Goal: Task Accomplishment & Management: Manage account settings

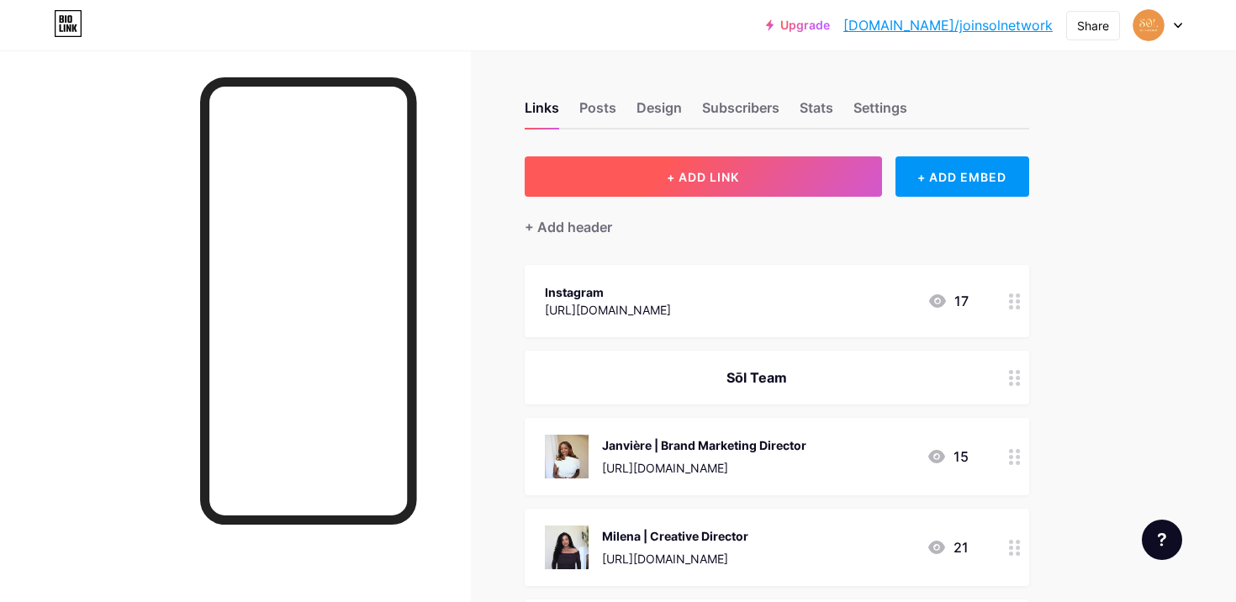
drag, startPoint x: 927, startPoint y: 166, endPoint x: 753, endPoint y: 167, distance: 173.2
click at [753, 168] on div "+ ADD LINK + ADD EMBED" at bounding box center [777, 176] width 505 height 40
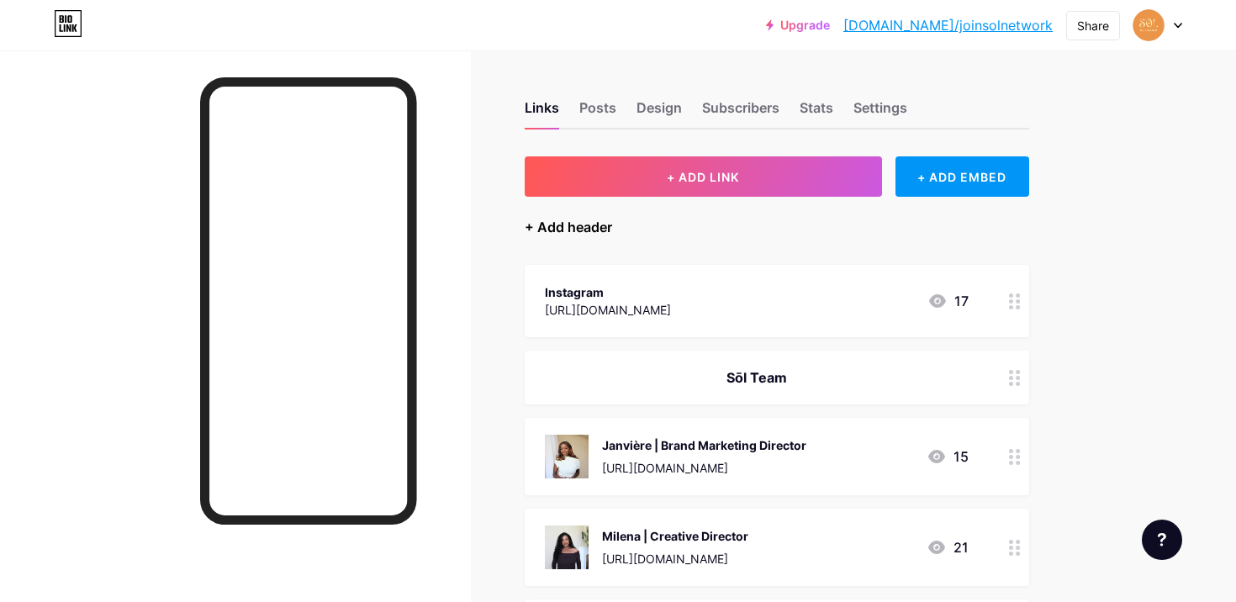
click at [594, 225] on div "+ Add header" at bounding box center [568, 227] width 87 height 20
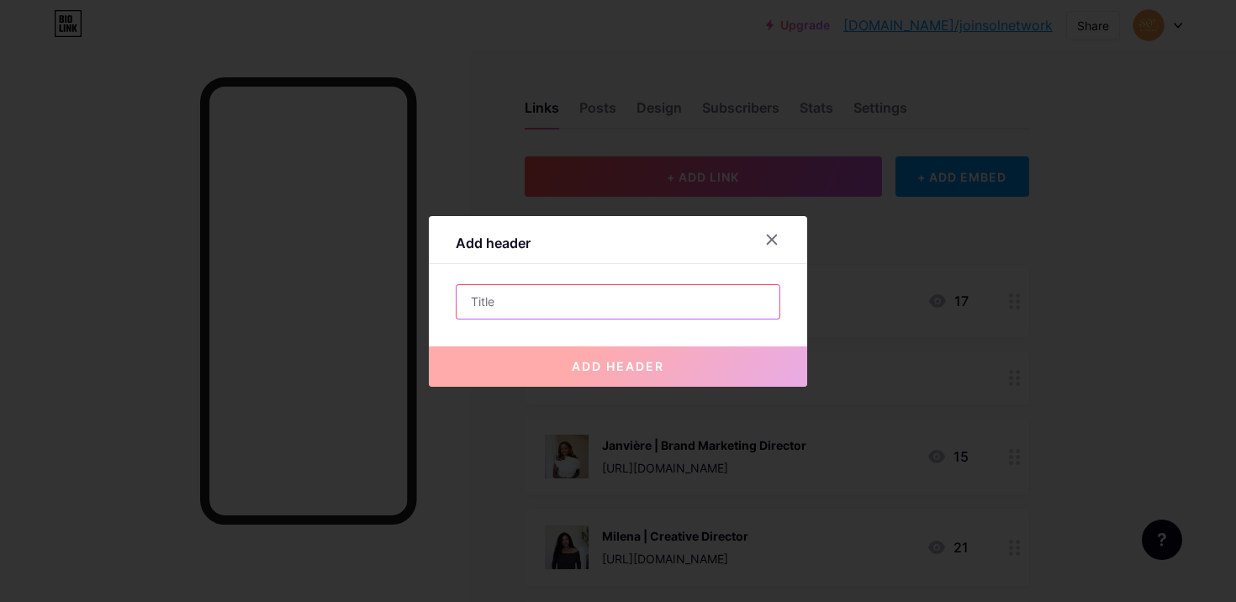
click at [569, 295] on input "text" at bounding box center [618, 302] width 323 height 34
type input "e"
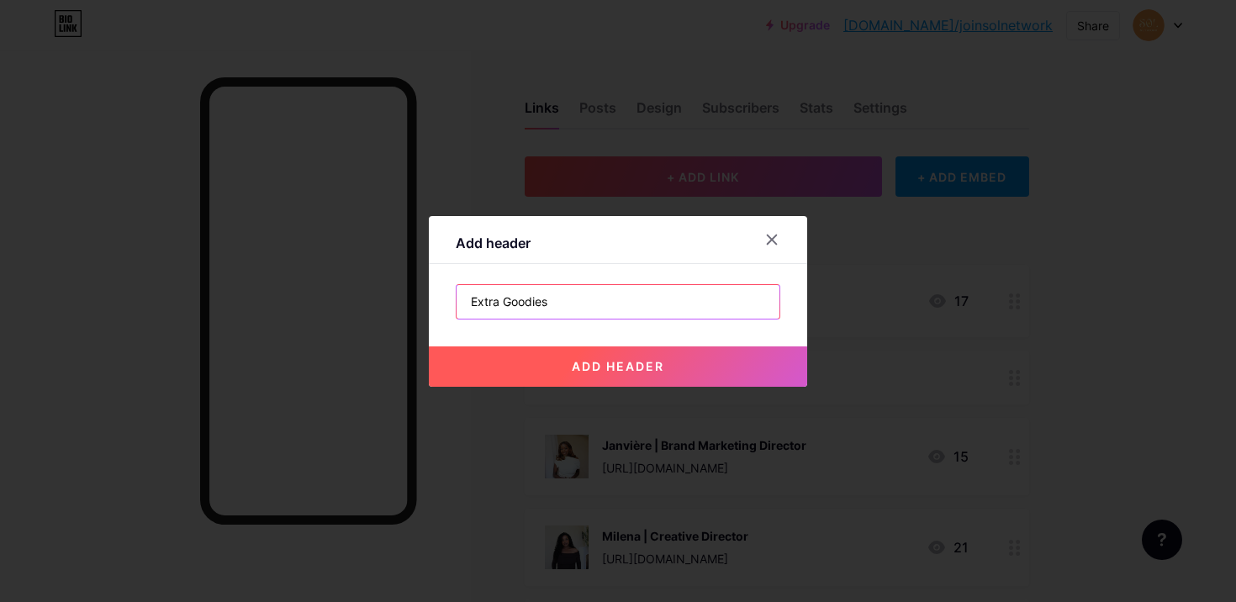
type input "Extra Goodies"
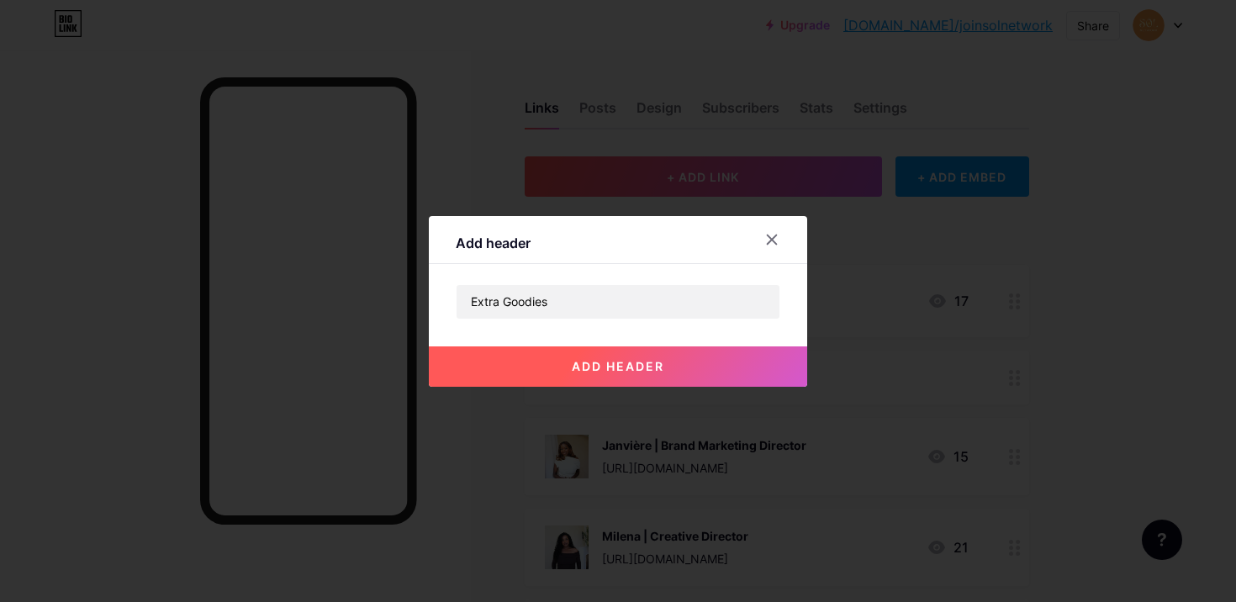
click at [567, 368] on button "add header" at bounding box center [618, 366] width 378 height 40
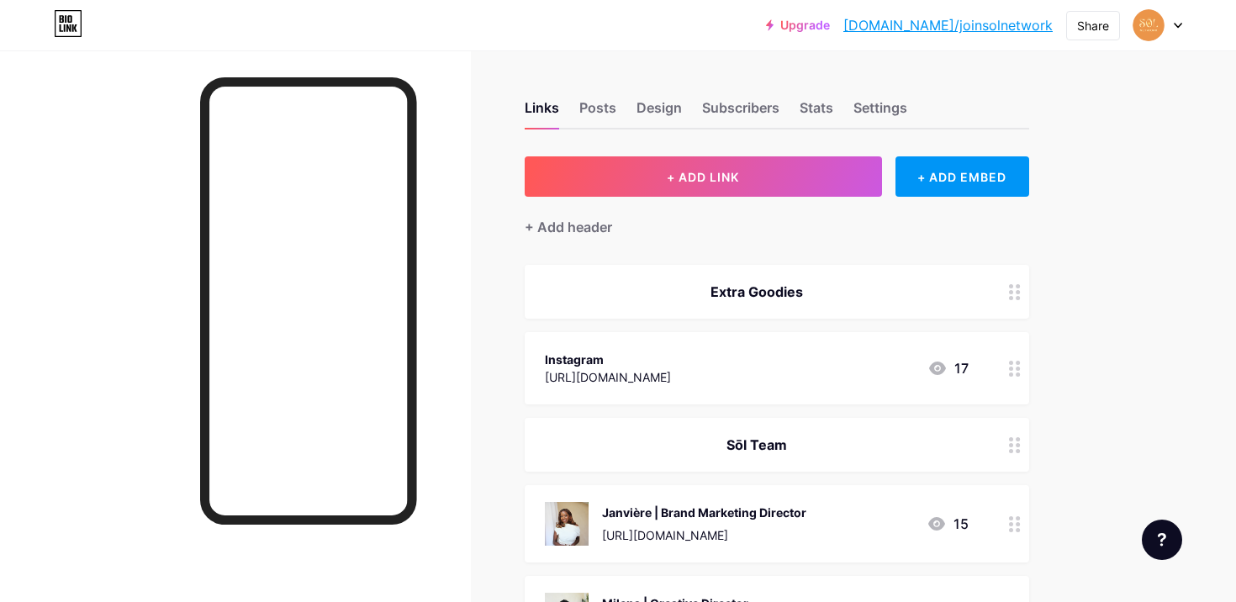
drag, startPoint x: 1000, startPoint y: 288, endPoint x: 892, endPoint y: 434, distance: 181.6
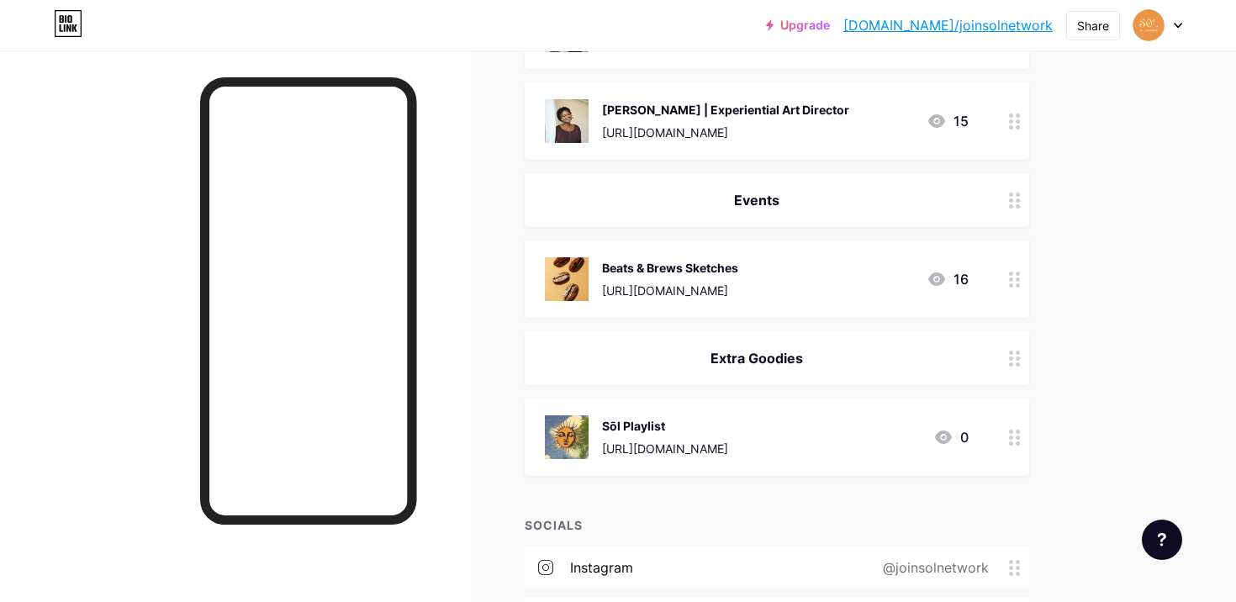
scroll to position [879, 0]
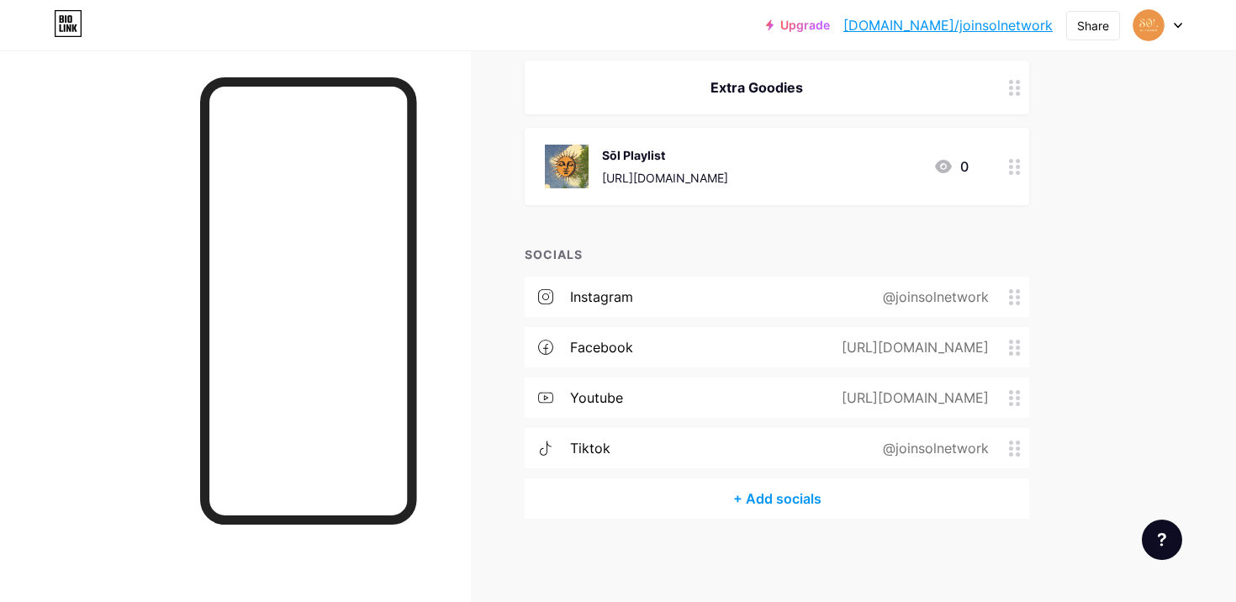
click at [723, 493] on div "+ Add socials" at bounding box center [777, 498] width 505 height 40
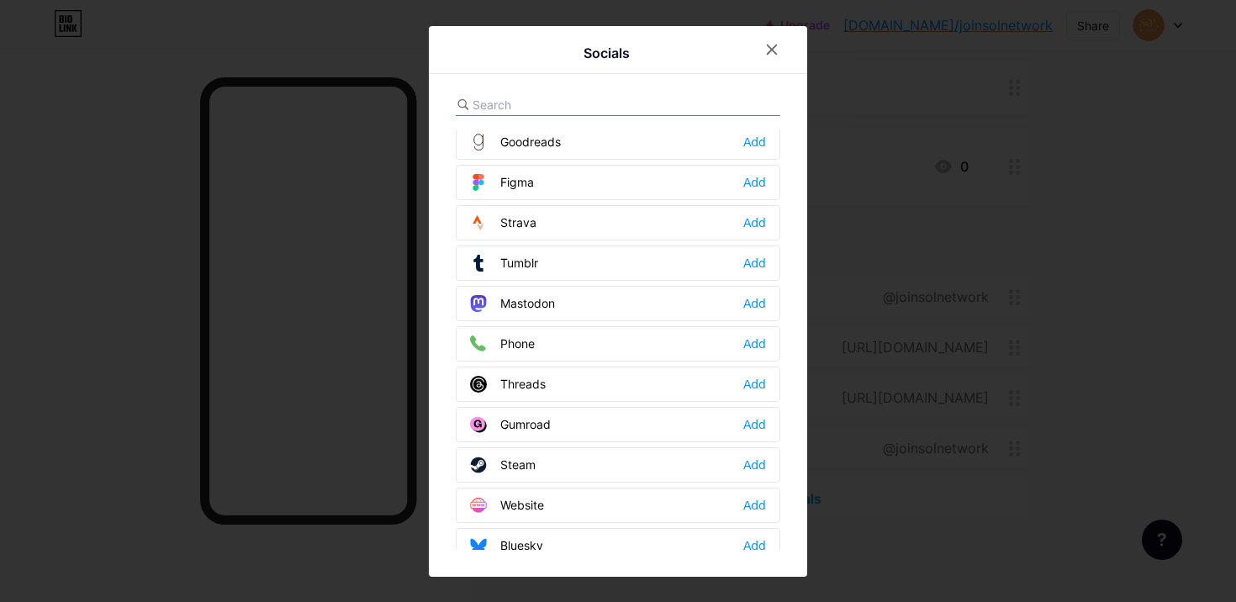
scroll to position [1517, 0]
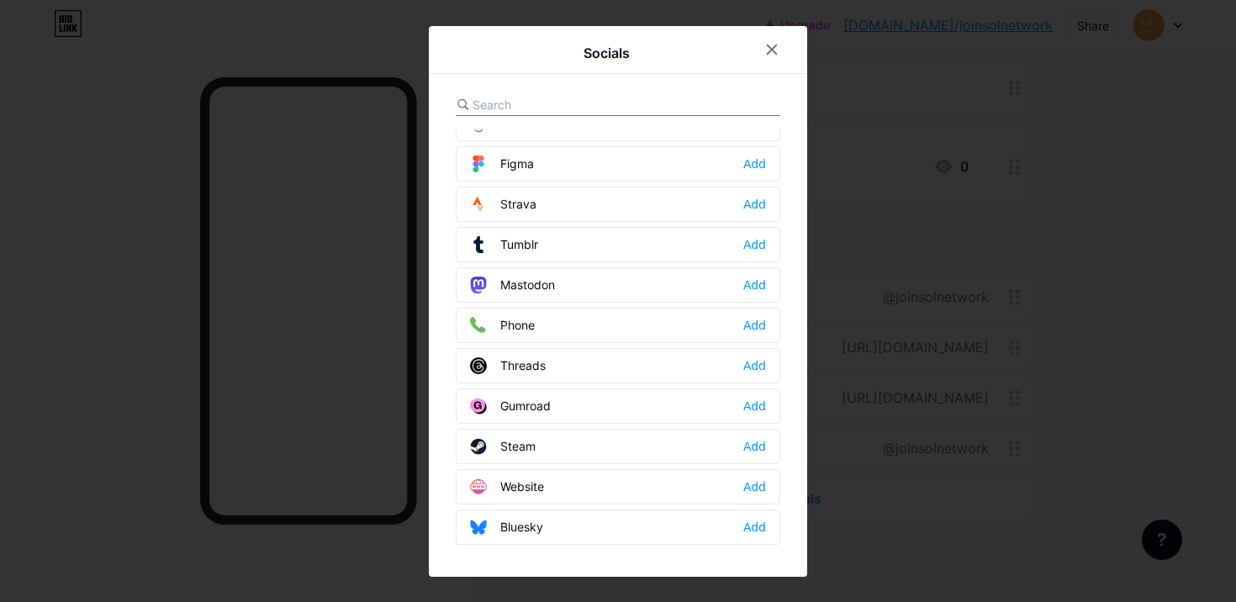
click at [564, 484] on div "Website Add" at bounding box center [618, 486] width 325 height 35
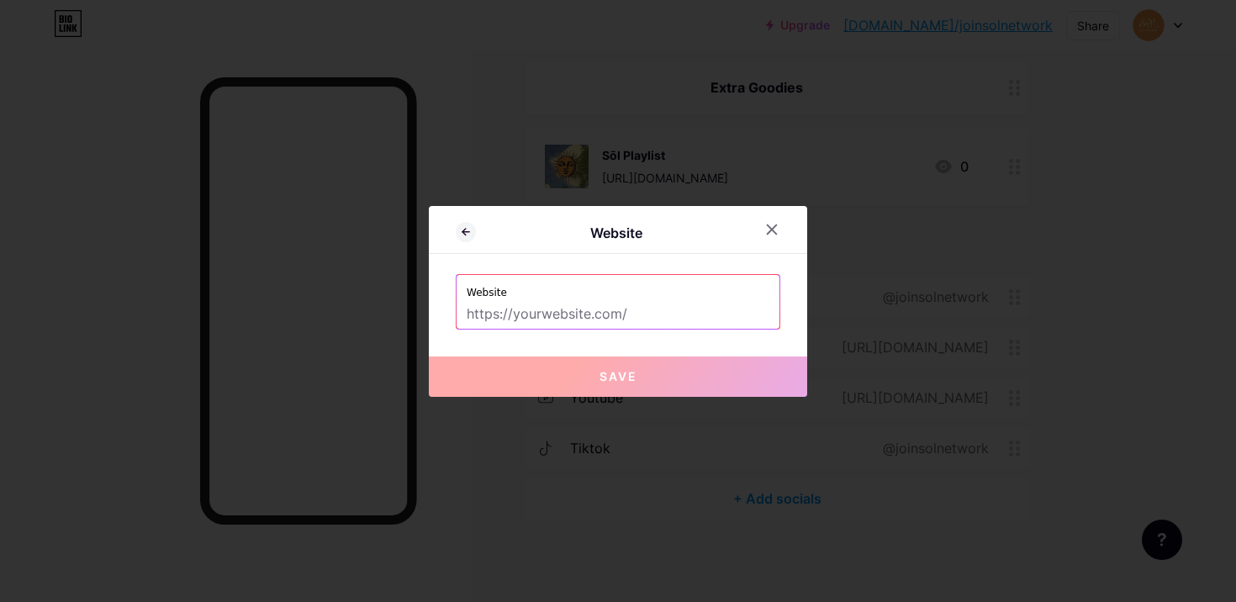
click at [605, 310] on input "text" at bounding box center [618, 314] width 303 height 29
paste input "[URL][DOMAIN_NAME]"
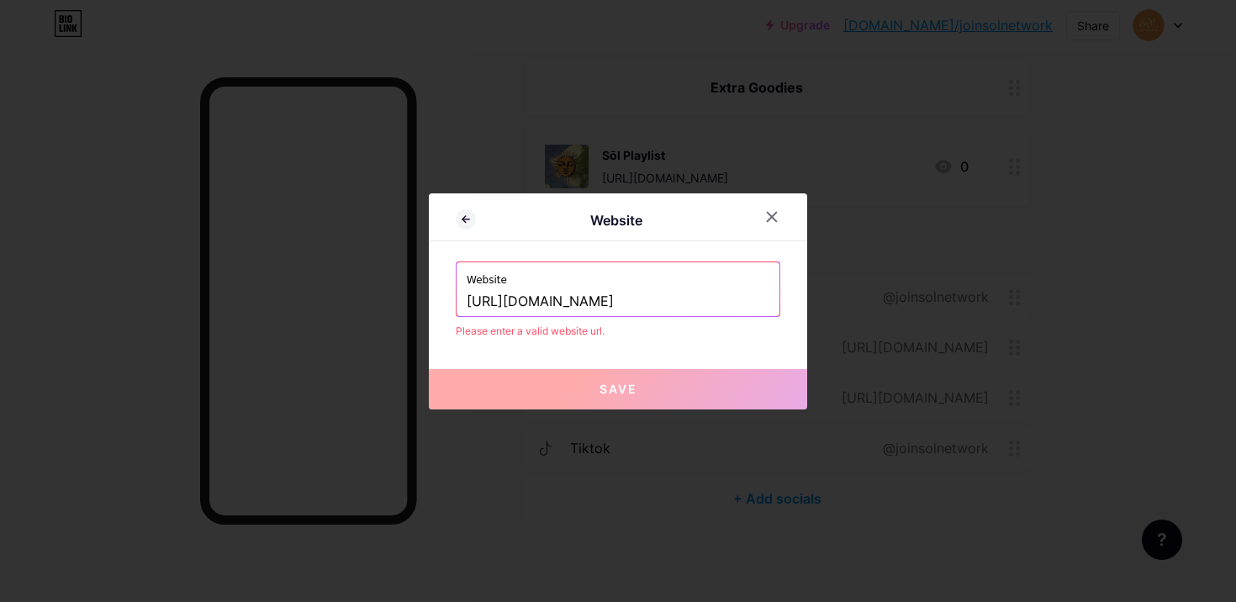
click at [562, 390] on button "Save" at bounding box center [618, 389] width 378 height 40
click at [694, 301] on input "[URL][DOMAIN_NAME]" at bounding box center [618, 302] width 303 height 29
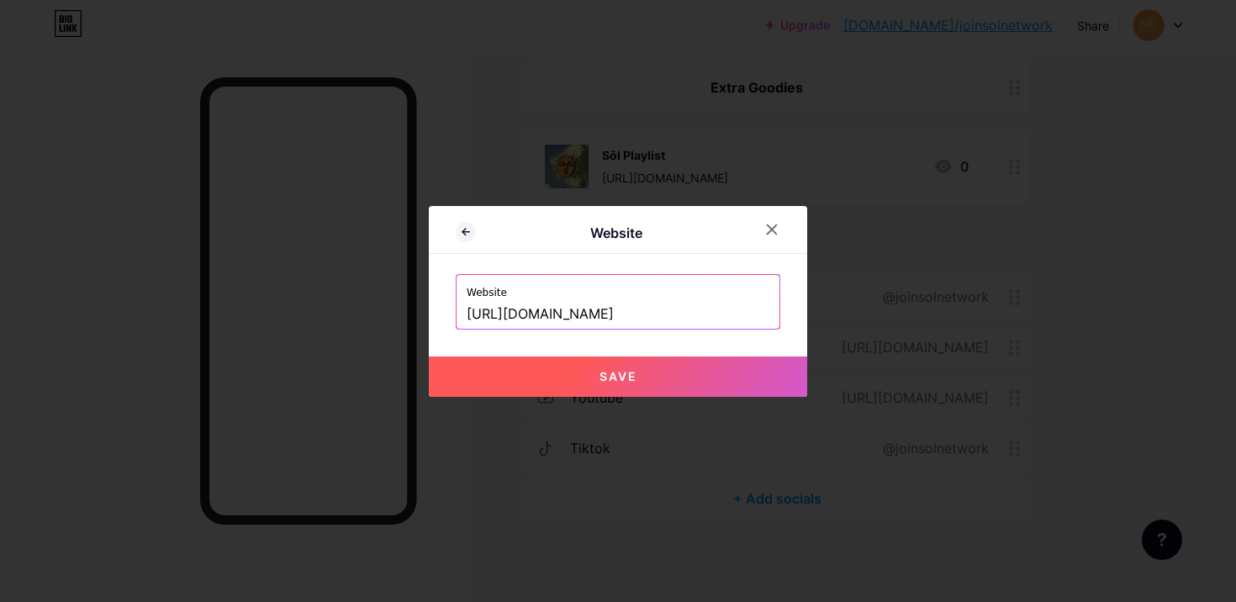
drag, startPoint x: 513, startPoint y: 309, endPoint x: 446, endPoint y: 301, distance: 67.8
click at [446, 301] on div "Website Website [URL][DOMAIN_NAME] Save" at bounding box center [618, 301] width 378 height 191
type input "[DOMAIN_NAME]"
click at [523, 404] on div at bounding box center [618, 301] width 1236 height 602
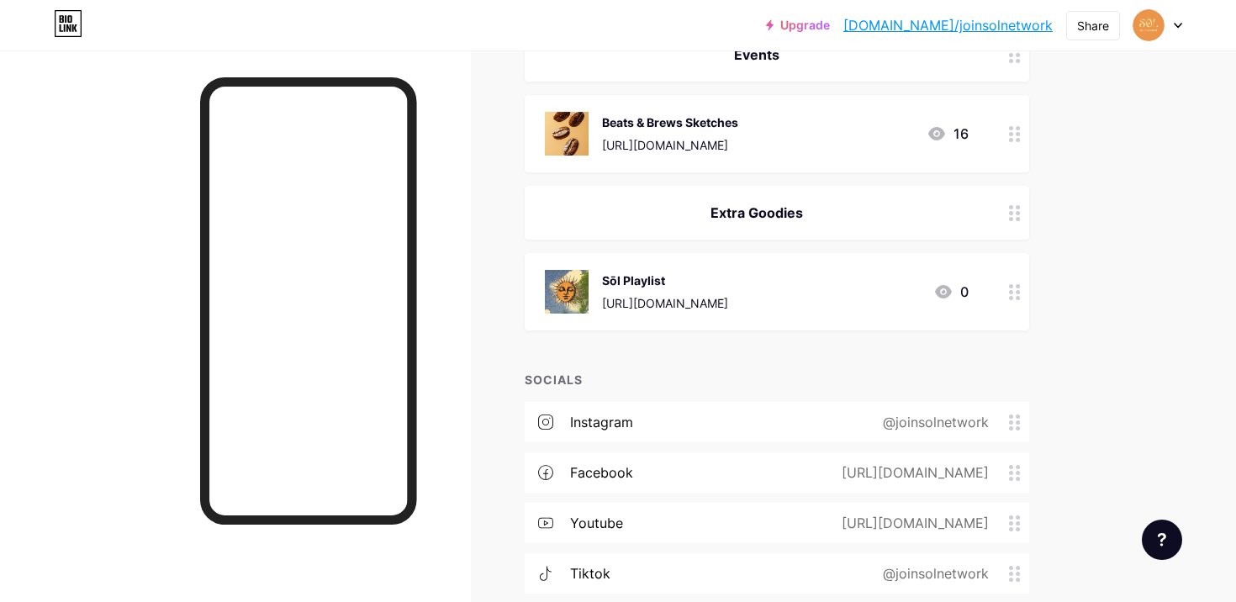
scroll to position [879, 0]
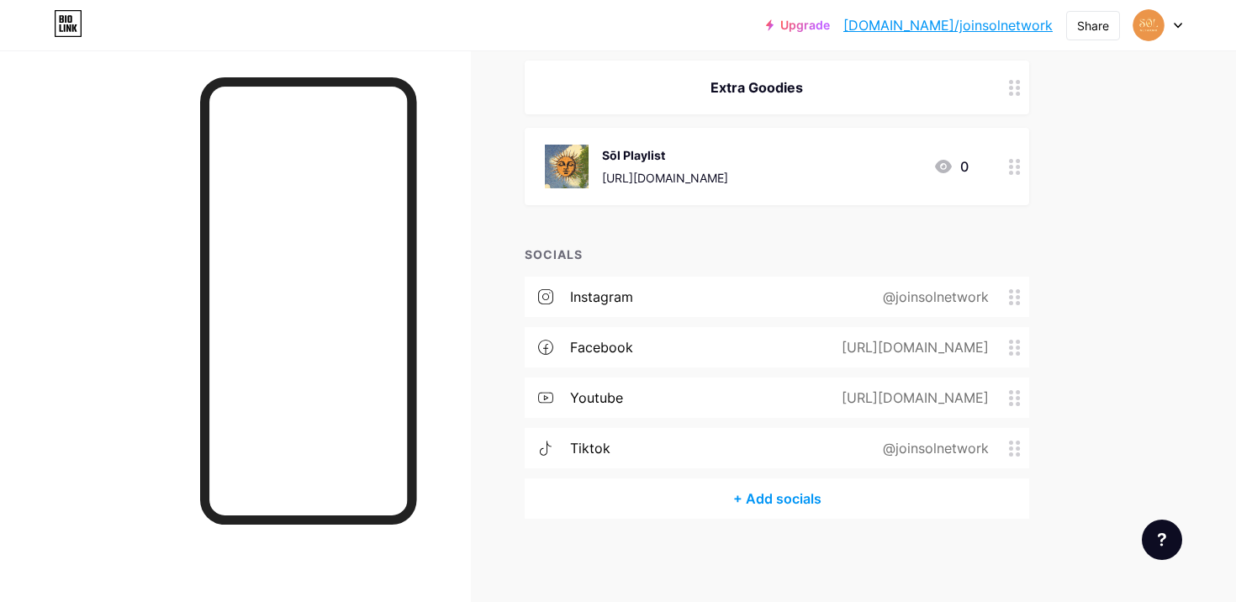
click at [758, 504] on div "+ Add socials" at bounding box center [777, 498] width 505 height 40
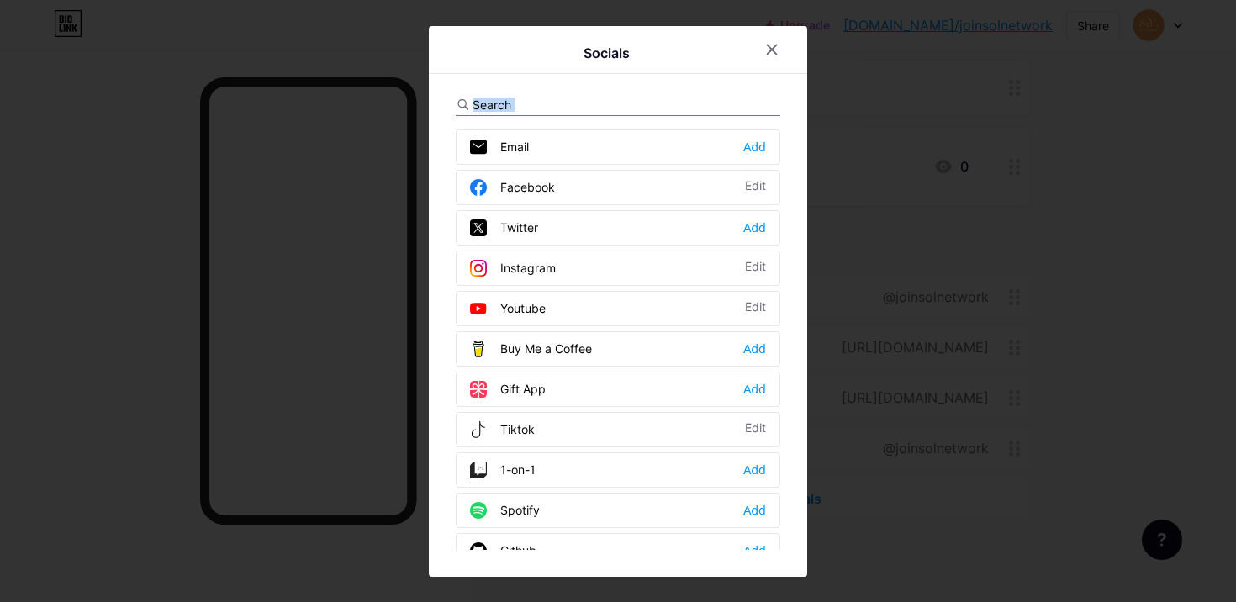
click at [623, 115] on div "Email Add Facebook Edit Twitter Add Instagram Edit Youtube Edit Buy Me a Coffee…" at bounding box center [618, 322] width 325 height 456
click at [623, 108] on div at bounding box center [618, 105] width 325 height 22
click at [606, 103] on div at bounding box center [618, 105] width 325 height 22
click at [494, 101] on input "text" at bounding box center [566, 105] width 186 height 18
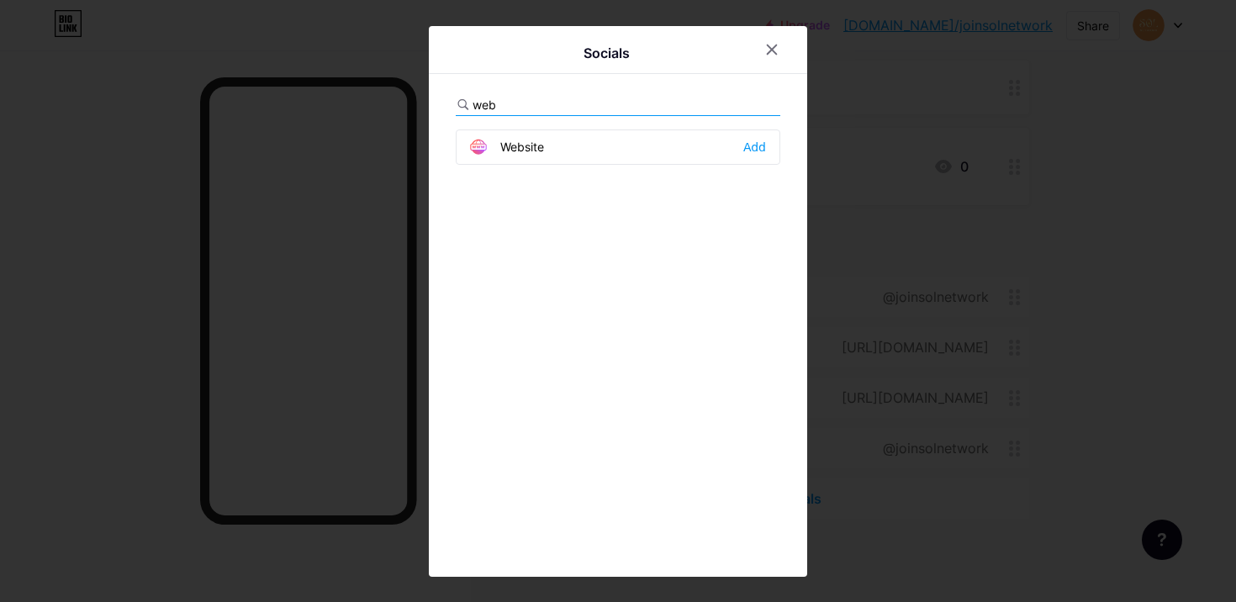
type input "web"
click at [533, 167] on div "Website Add" at bounding box center [618, 339] width 325 height 420
click at [533, 145] on div "Website" at bounding box center [507, 147] width 74 height 17
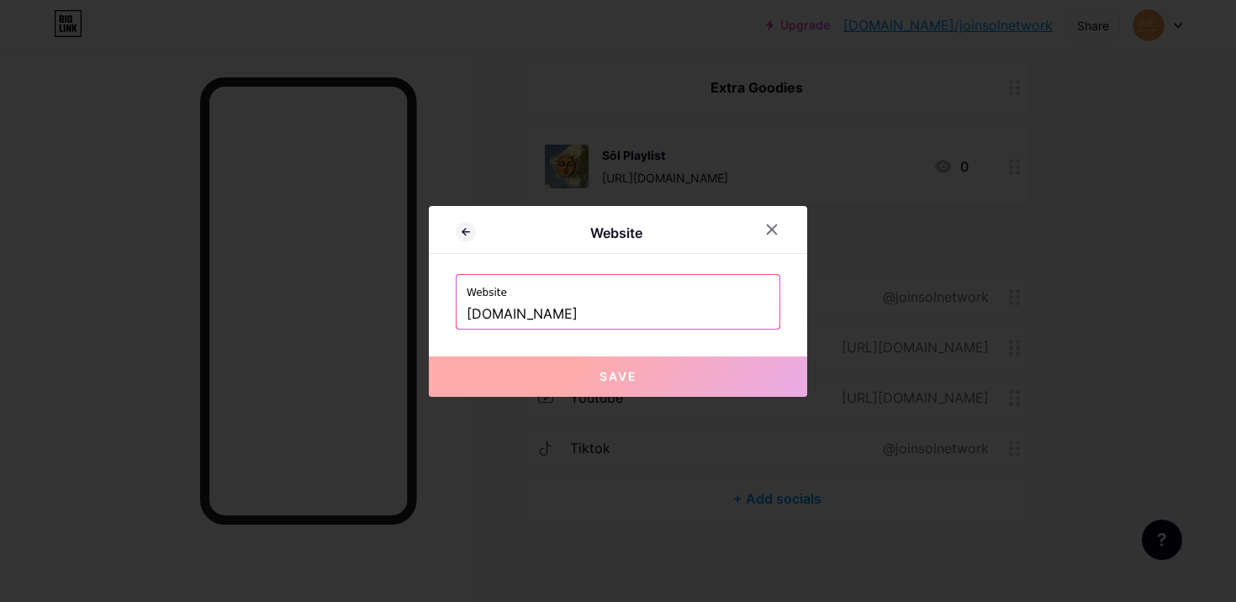
click at [548, 303] on input "[DOMAIN_NAME]" at bounding box center [618, 314] width 303 height 29
click at [631, 310] on input "[DOMAIN_NAME]" at bounding box center [618, 314] width 303 height 29
click at [632, 311] on input "[DOMAIN_NAME]" at bounding box center [618, 314] width 303 height 29
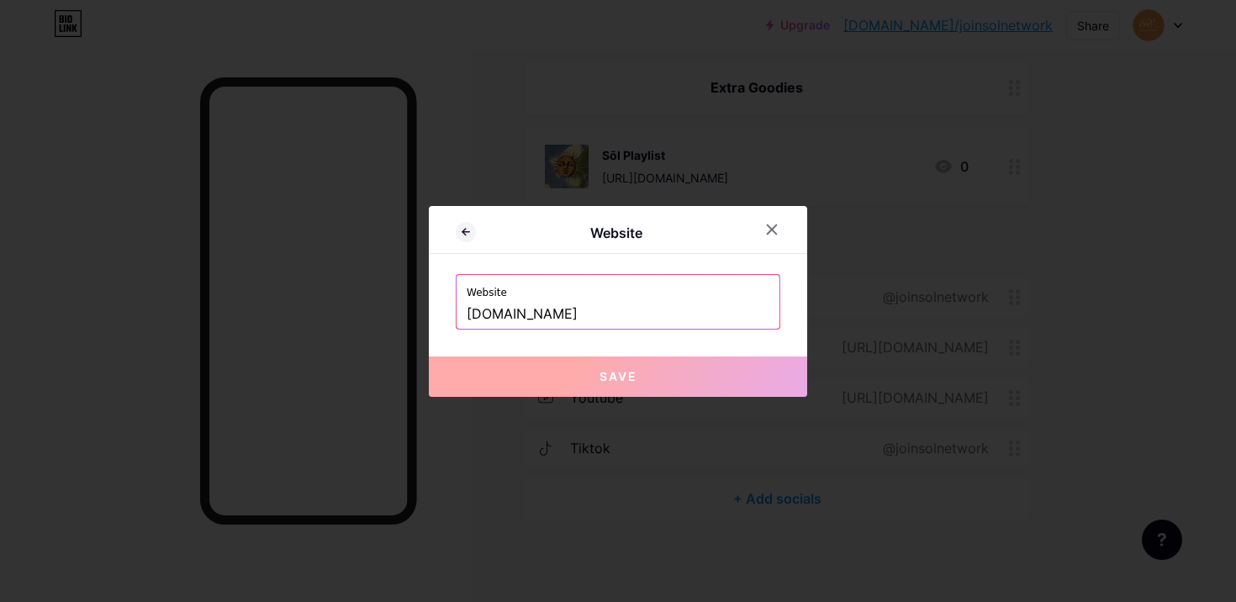
paste input "[URL][DOMAIN_NAME]"
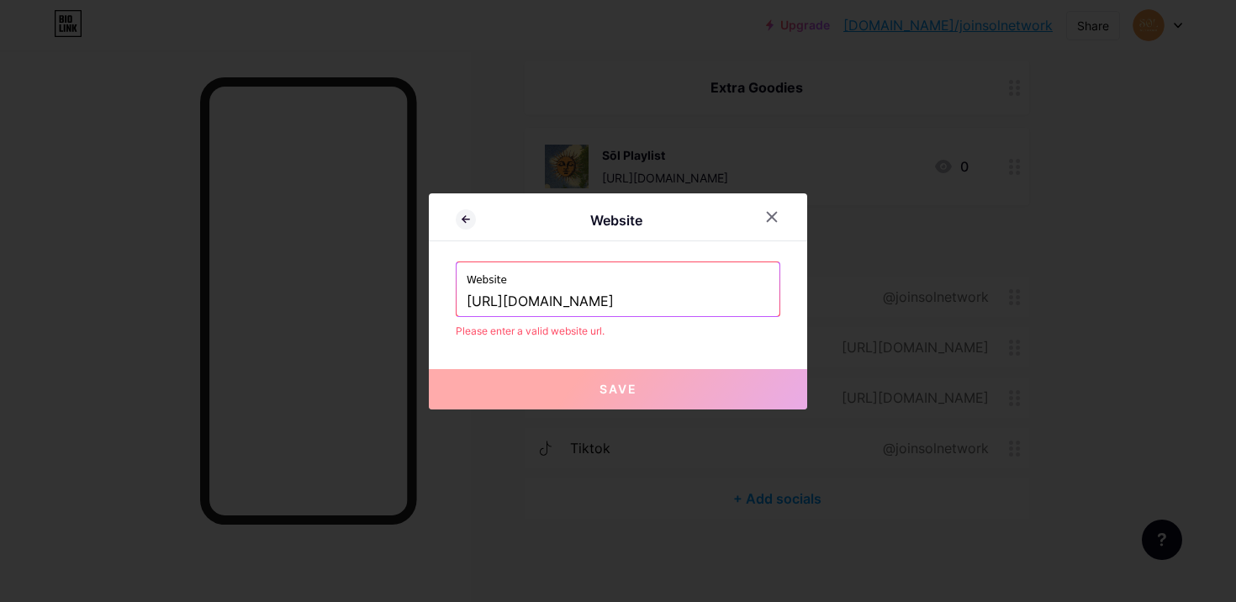
click at [504, 300] on input "[URL][DOMAIN_NAME]" at bounding box center [618, 302] width 303 height 29
drag, startPoint x: 513, startPoint y: 300, endPoint x: 436, endPoint y: 300, distance: 76.5
click at [436, 300] on div "Website Website [URL][DOMAIN_NAME] Please enter a valid website url. Save" at bounding box center [618, 301] width 378 height 216
click at [639, 295] on input "[DOMAIN_NAME][URL]" at bounding box center [618, 302] width 303 height 29
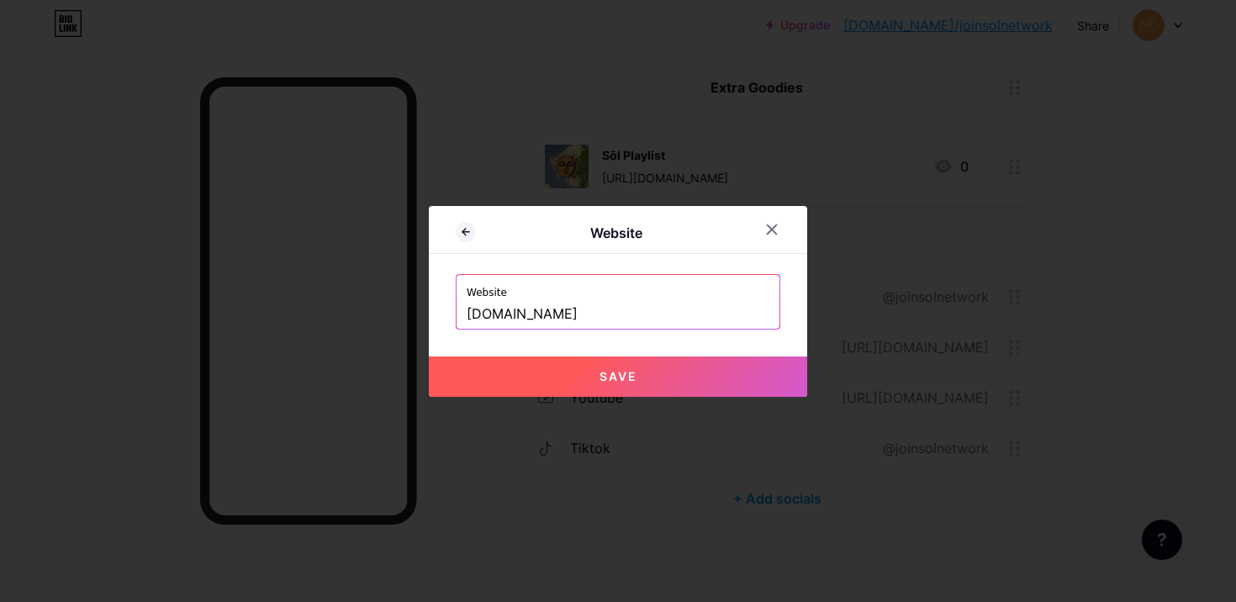
click at [585, 373] on button "Save" at bounding box center [618, 377] width 378 height 40
type input "[URL][DOMAIN_NAME]"
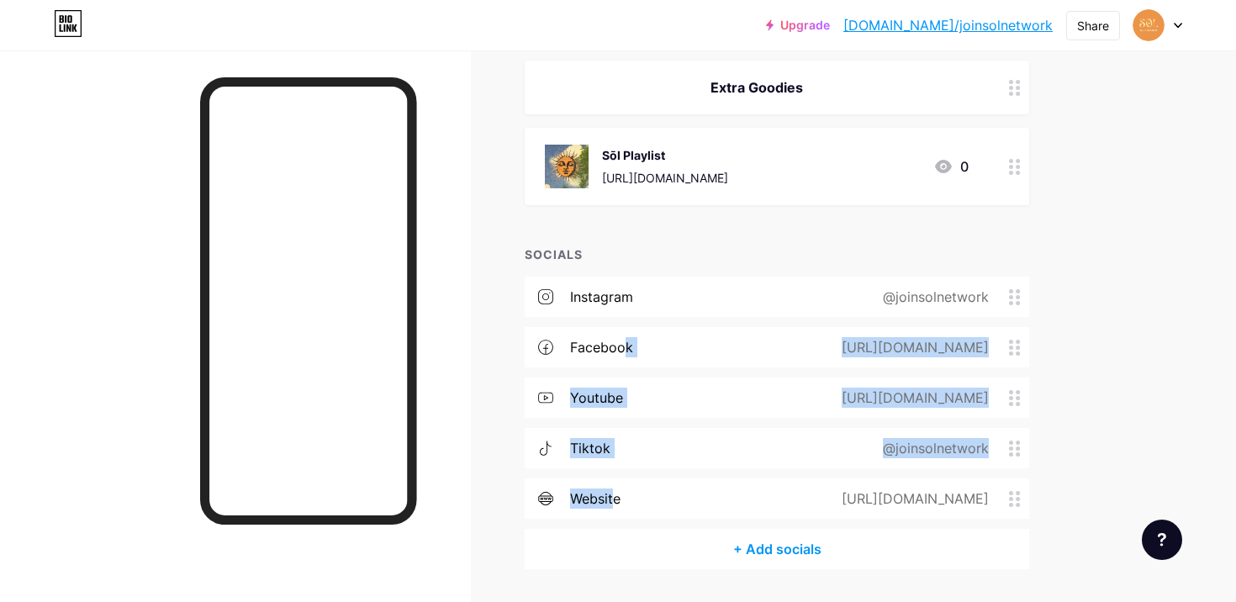
drag, startPoint x: 611, startPoint y: 503, endPoint x: 625, endPoint y: 356, distance: 147.8
click at [625, 356] on div "instagram @joinsolnetwork facebook [URL][DOMAIN_NAME] youtube [URL][DOMAIN_NAME…" at bounding box center [777, 403] width 505 height 252
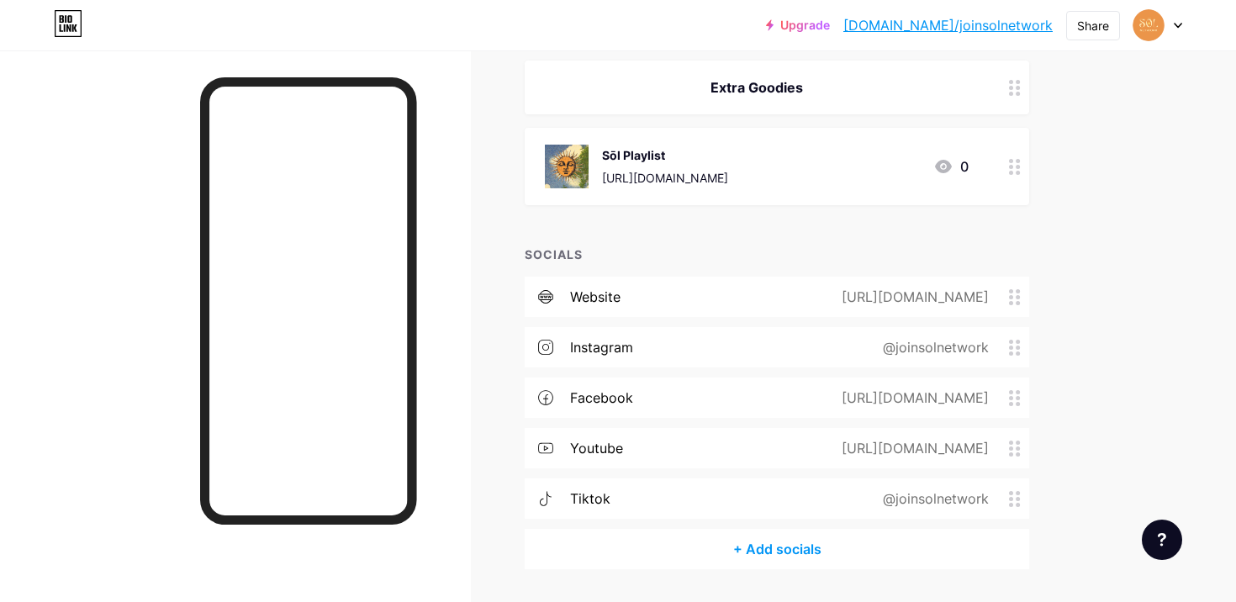
drag, startPoint x: 1014, startPoint y: 515, endPoint x: 1016, endPoint y: 394, distance: 120.3
click at [1016, 394] on div "website [URL][DOMAIN_NAME] instagram @joinsolnetwork facebook [URL][DOMAIN_NAME…" at bounding box center [777, 403] width 505 height 252
click at [1012, 396] on circle at bounding box center [1011, 398] width 4 height 4
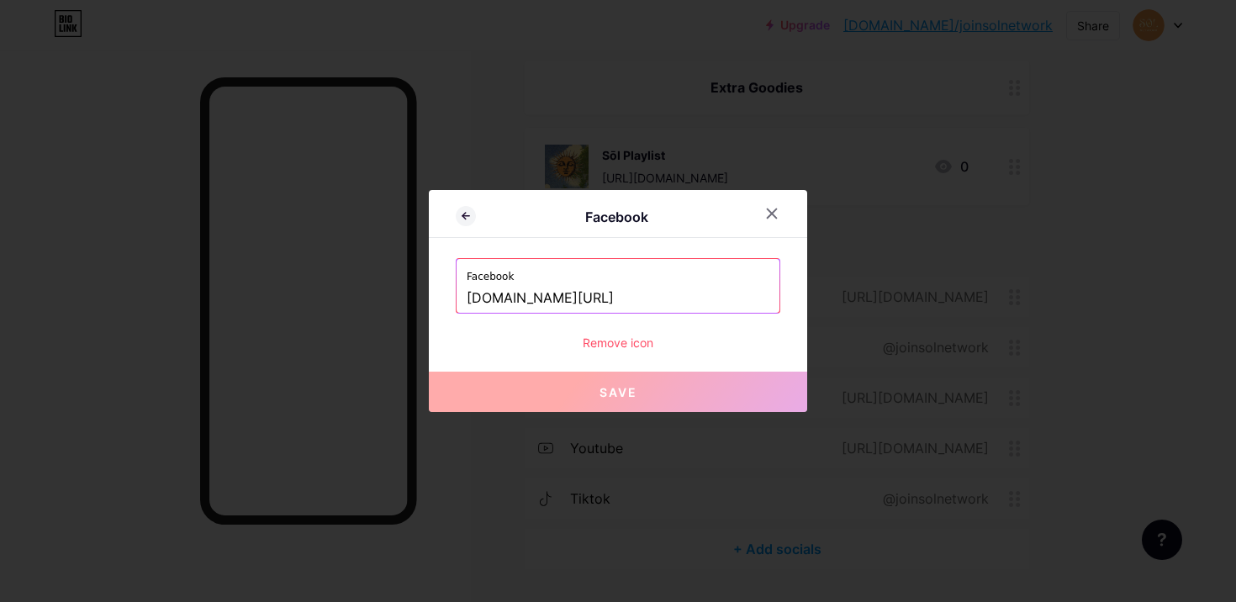
click at [642, 335] on div "Remove icon" at bounding box center [618, 343] width 325 height 18
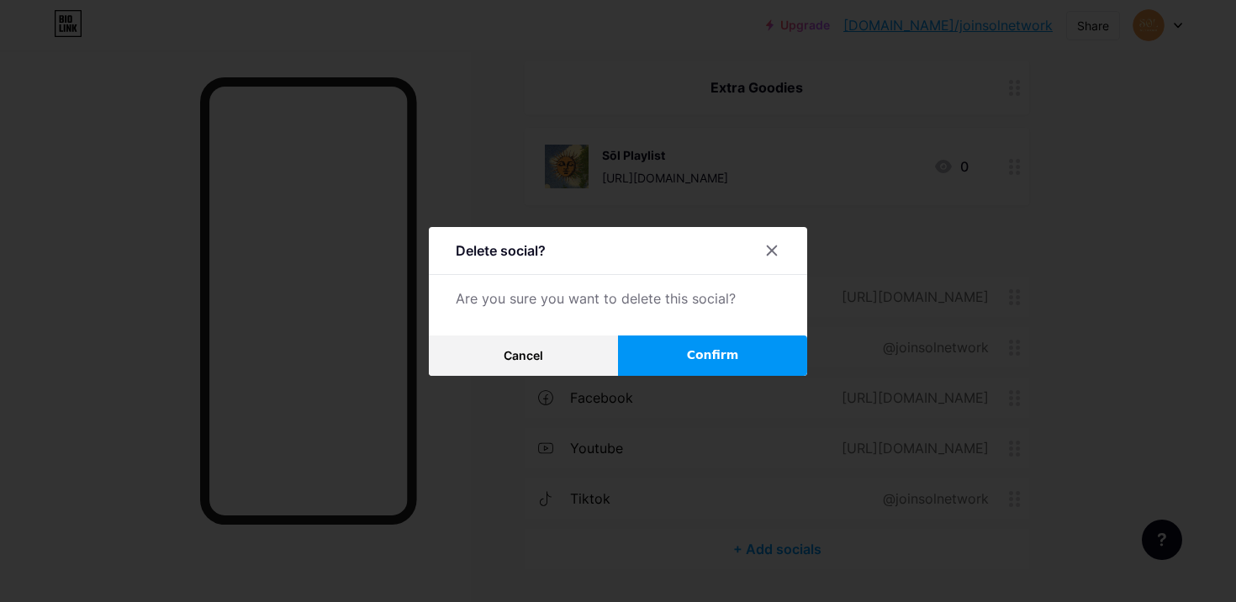
click at [659, 336] on button "Confirm" at bounding box center [712, 355] width 189 height 40
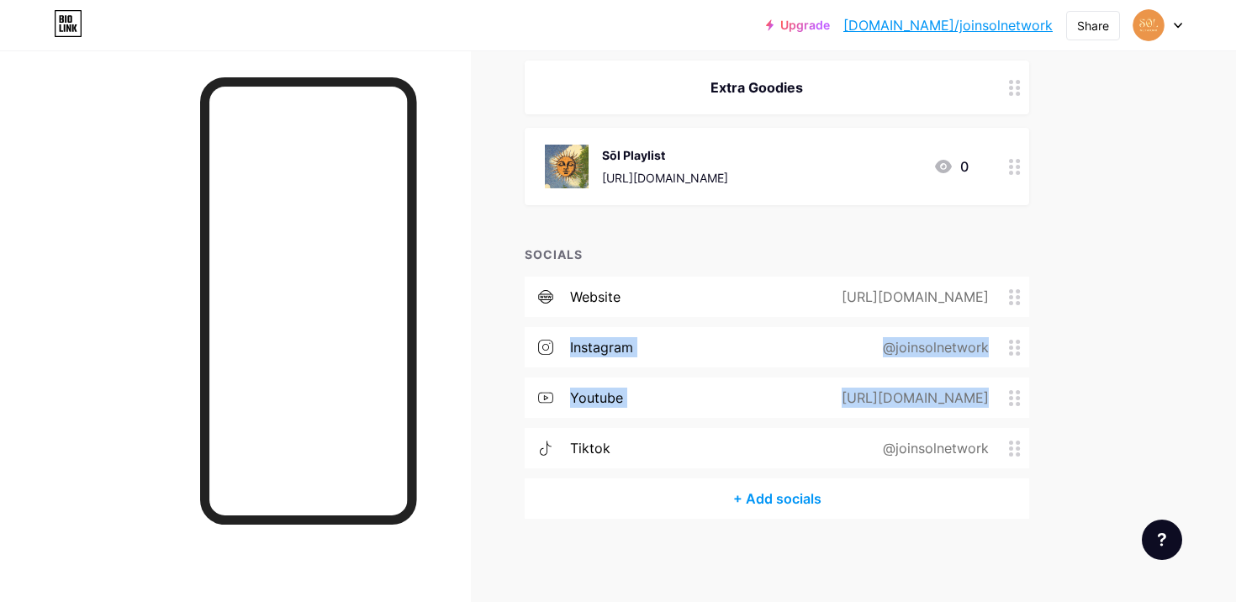
drag, startPoint x: 557, startPoint y: 447, endPoint x: 557, endPoint y: 360, distance: 87.4
click at [557, 360] on div "website [URL][DOMAIN_NAME] instagram @joinsolnetwork youtube [URL][DOMAIN_NAME]…" at bounding box center [777, 378] width 505 height 202
